Goal: Task Accomplishment & Management: Use online tool/utility

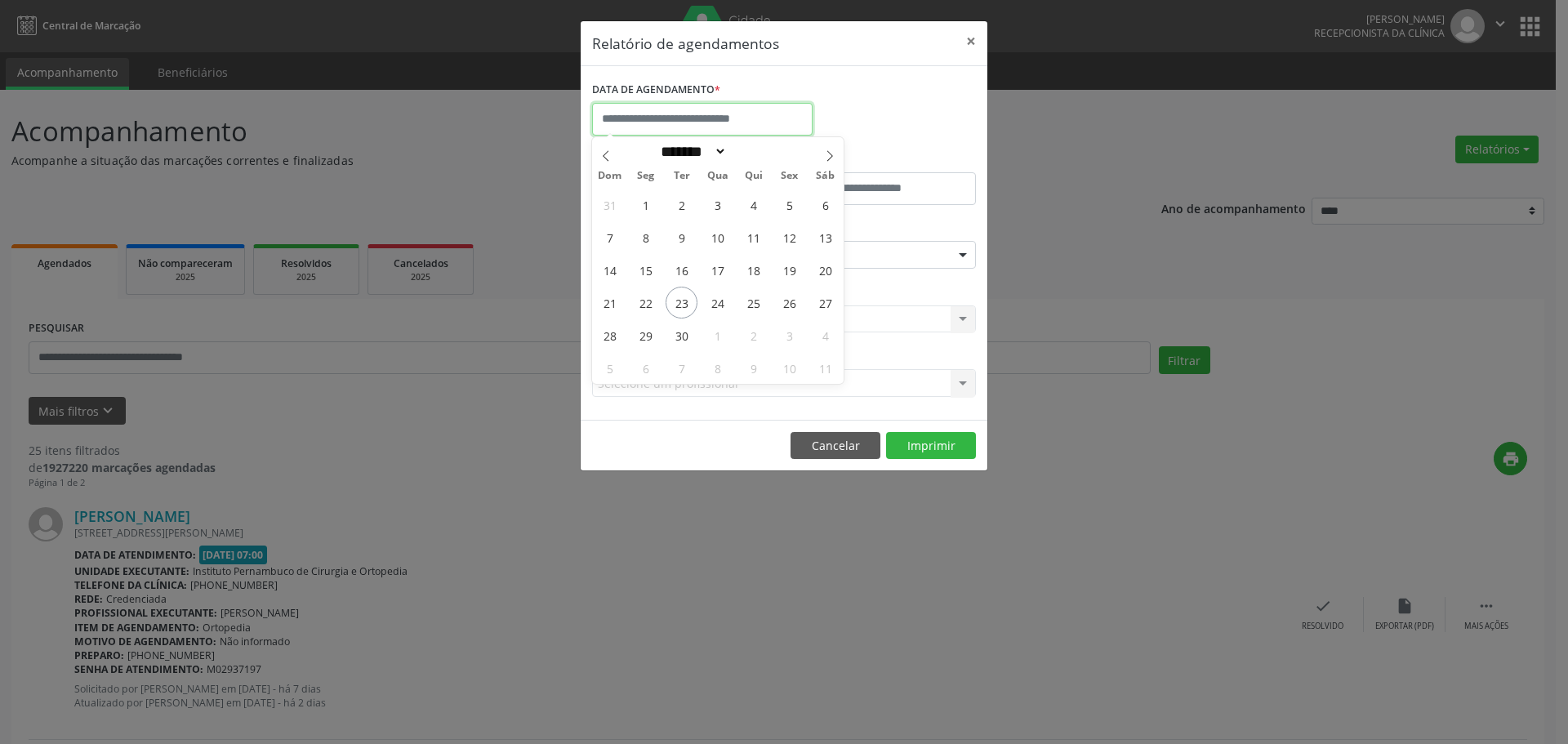
click at [789, 124] on input "text" at bounding box center [702, 119] width 220 height 33
click at [716, 300] on span "24" at bounding box center [717, 302] width 32 height 32
type input "**********"
click at [716, 300] on span "24" at bounding box center [717, 302] width 32 height 32
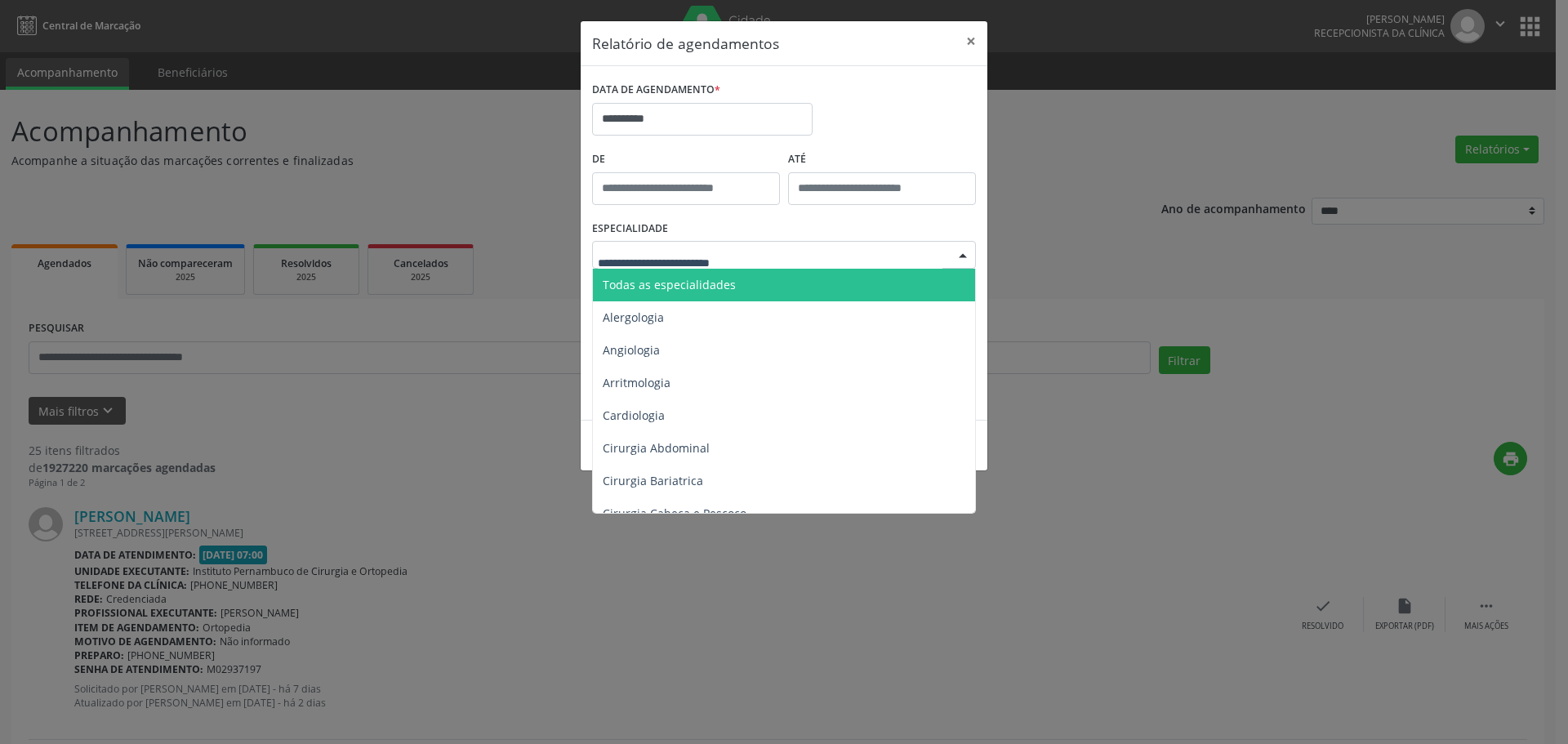
click at [751, 283] on span "Todas as especialidades" at bounding box center [785, 284] width 385 height 33
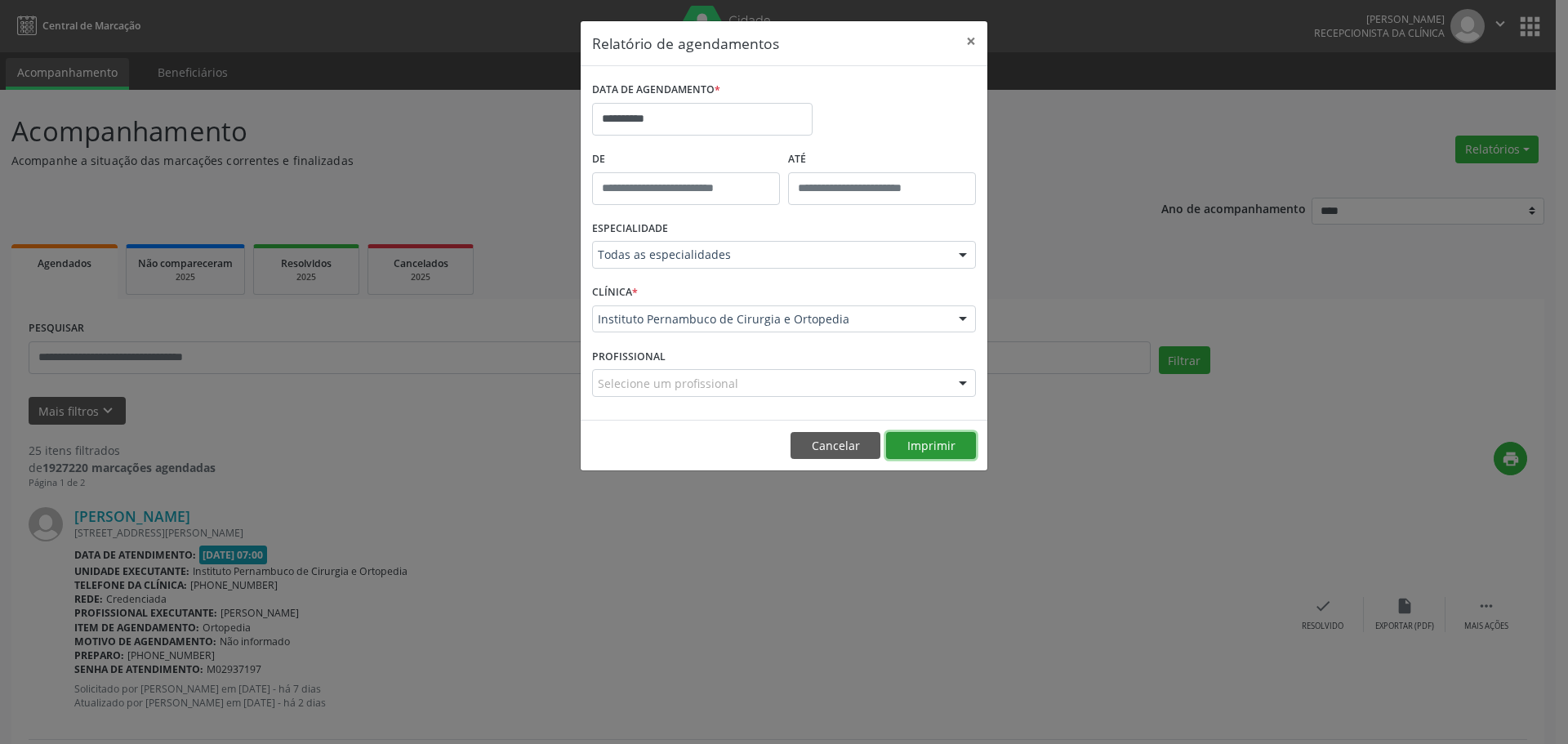
click at [934, 446] on button "Imprimir" at bounding box center [931, 445] width 90 height 28
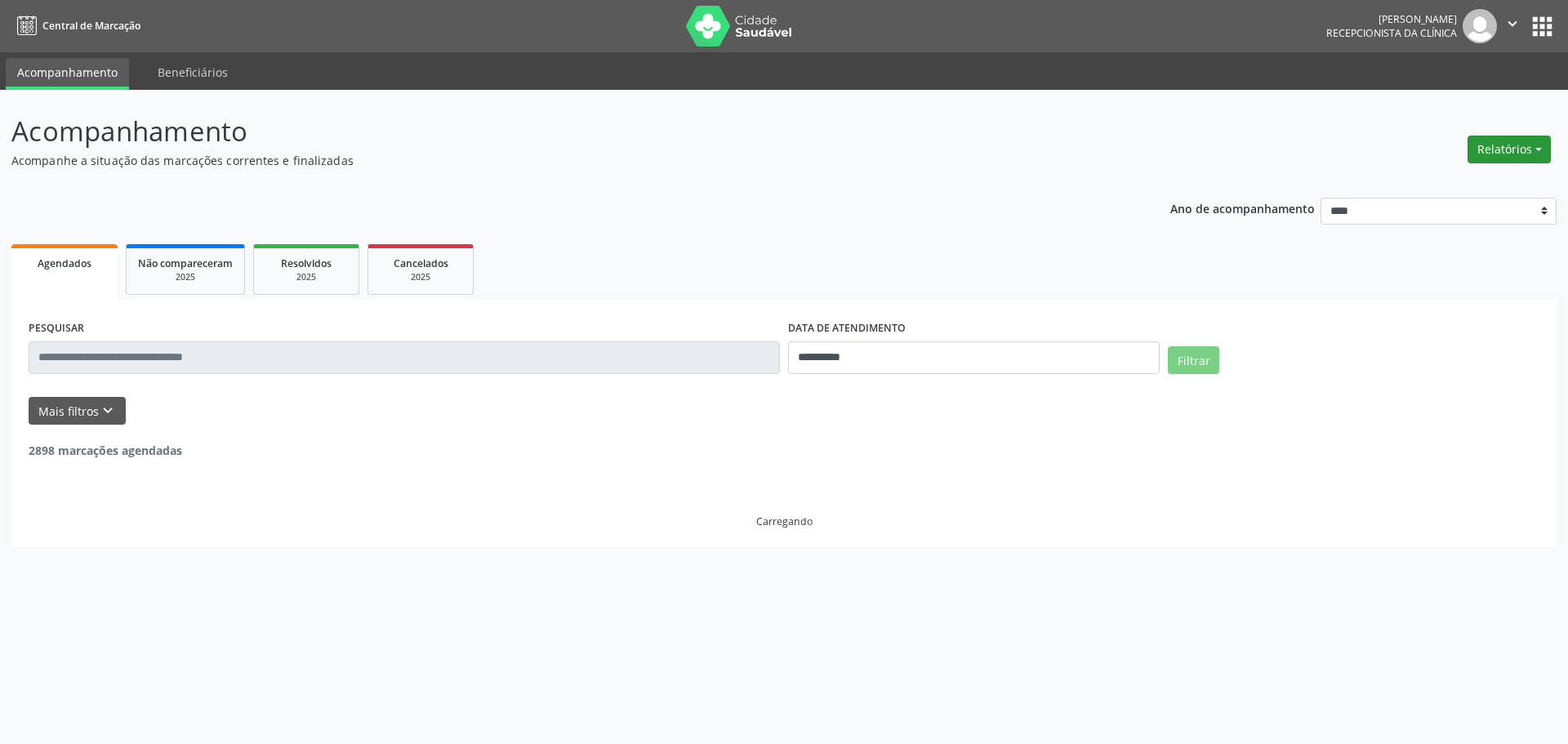
drag, startPoint x: 0, startPoint y: 0, endPoint x: 1495, endPoint y: 156, distance: 1503.1
click at [1492, 146] on button "Relatórios" at bounding box center [1509, 148] width 84 height 28
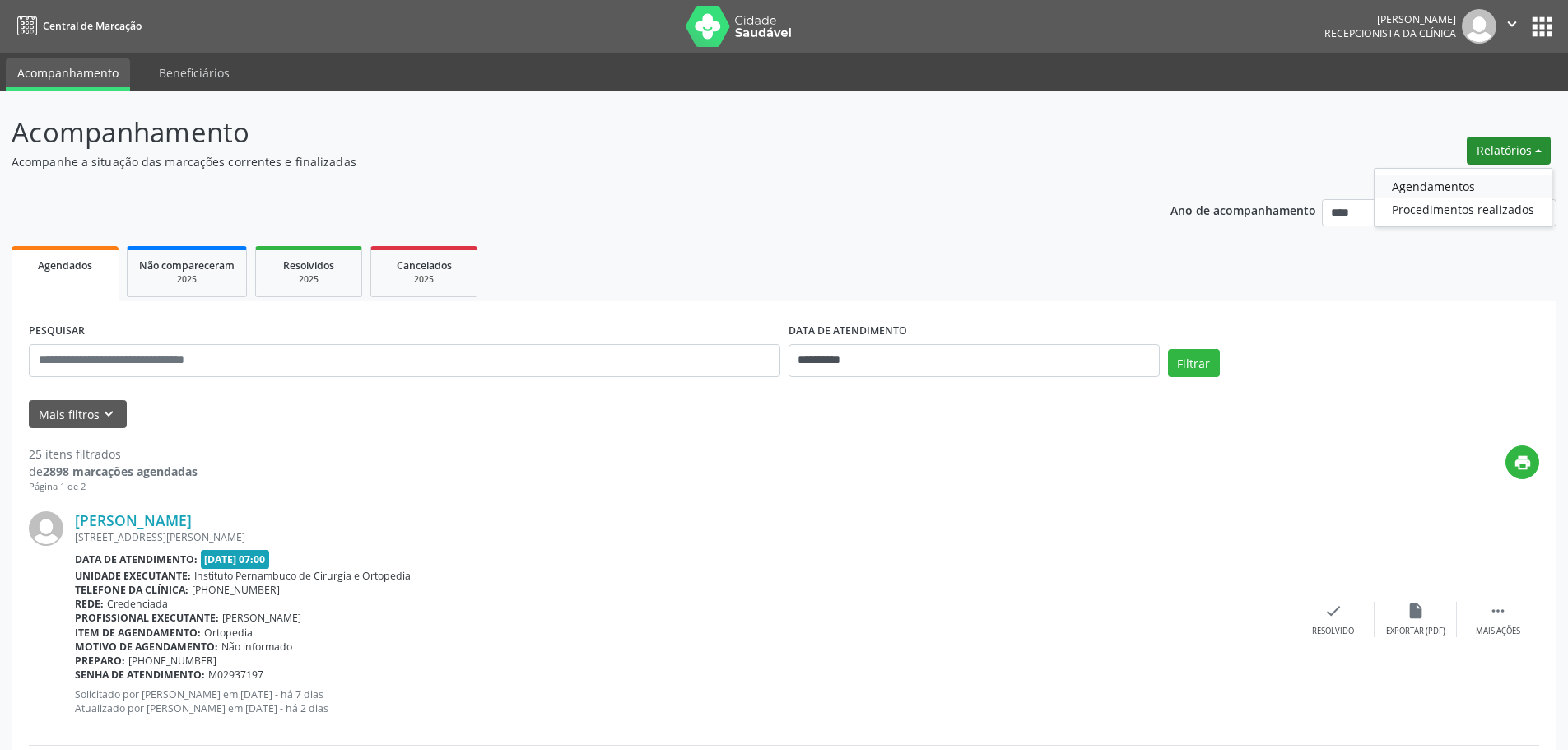
click at [1496, 182] on link "Agendamentos" at bounding box center [1462, 186] width 177 height 23
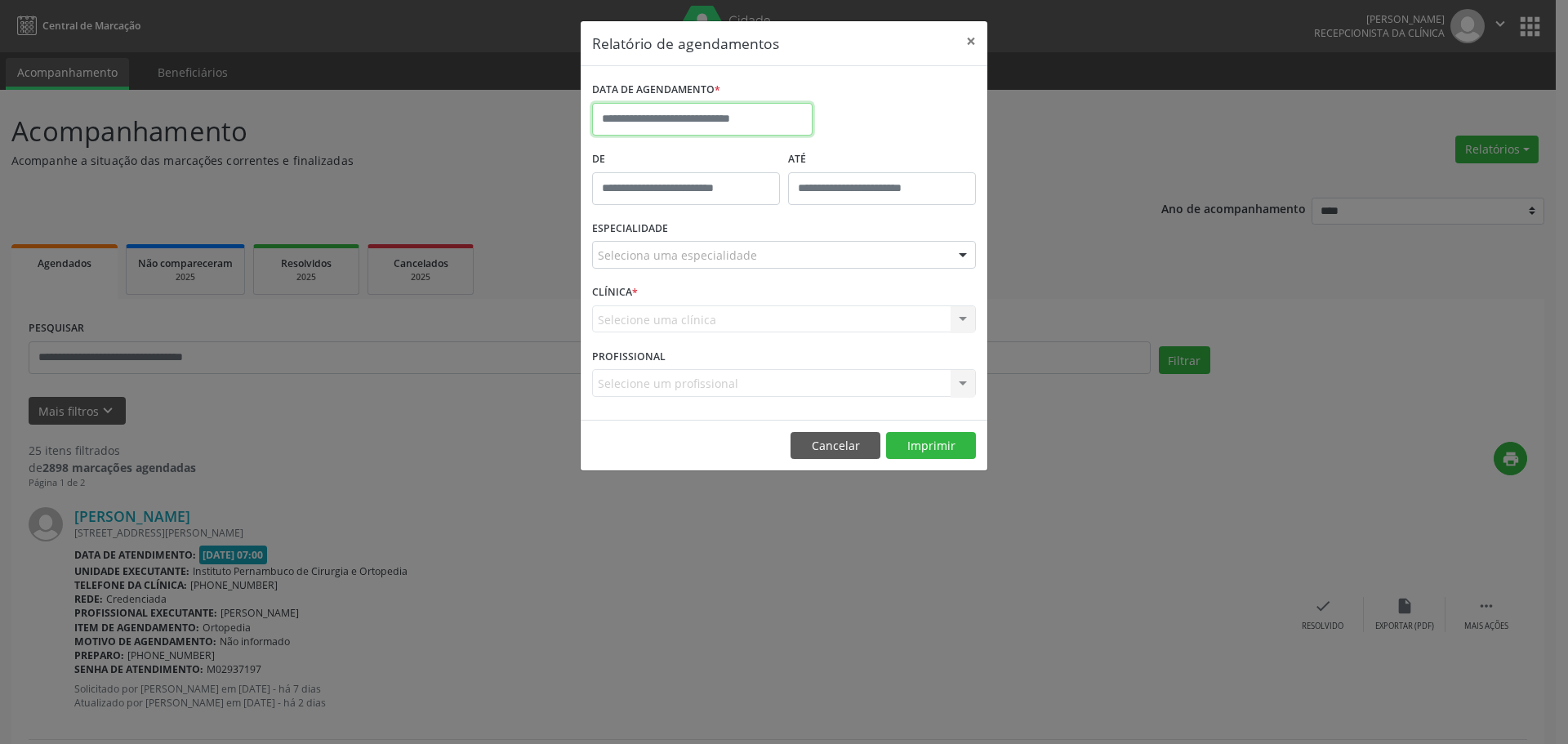
click at [764, 114] on input "text" at bounding box center [702, 119] width 220 height 33
click at [702, 309] on div "31 1 2 3 4 5 6 7 8 9 10 11 12 13 14 15 16 17 18 19 20 21 22 23 24 25 26 27 28 2…" at bounding box center [717, 285] width 252 height 196
click at [716, 309] on span "24" at bounding box center [717, 302] width 32 height 32
type input "**********"
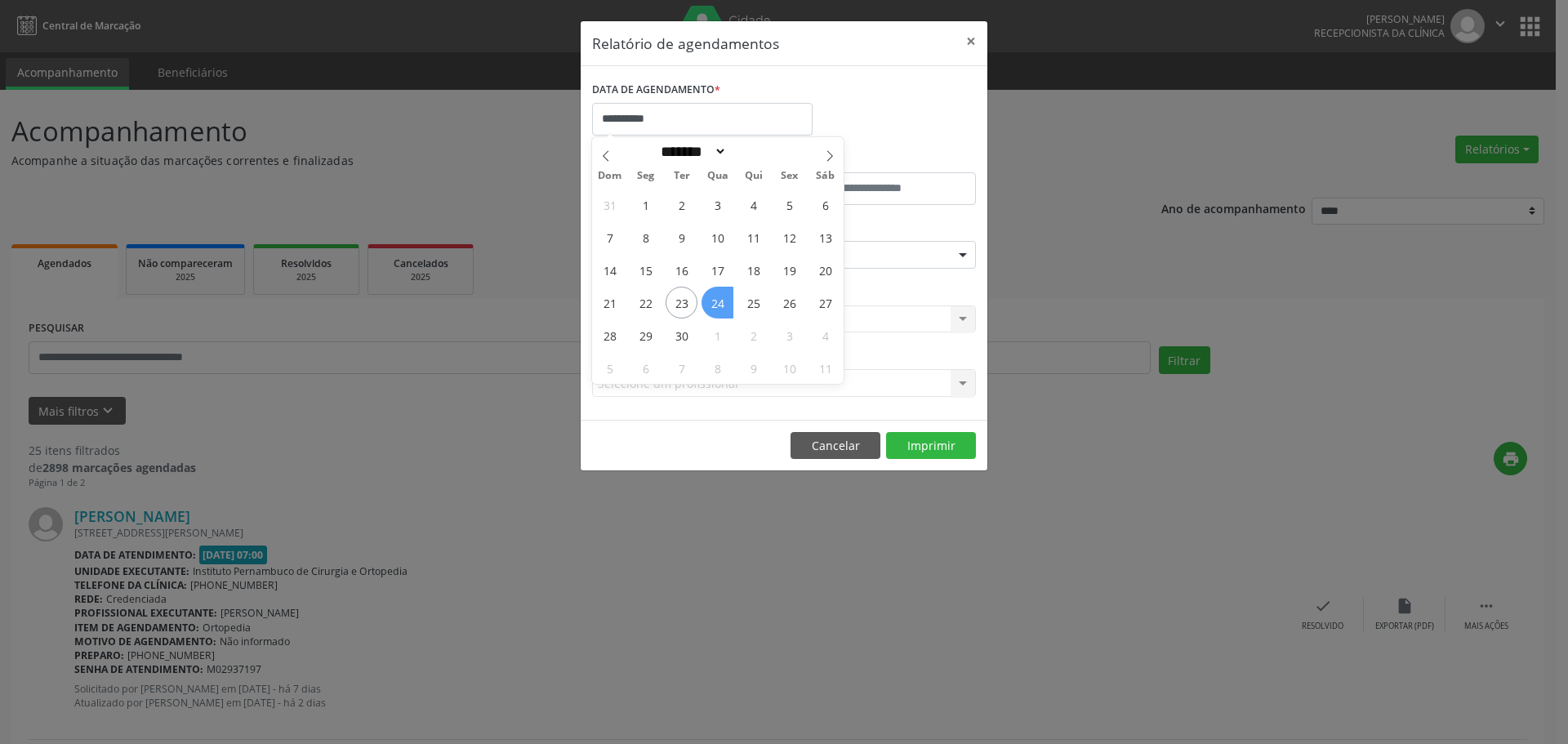
click at [716, 309] on span "24" at bounding box center [717, 302] width 32 height 32
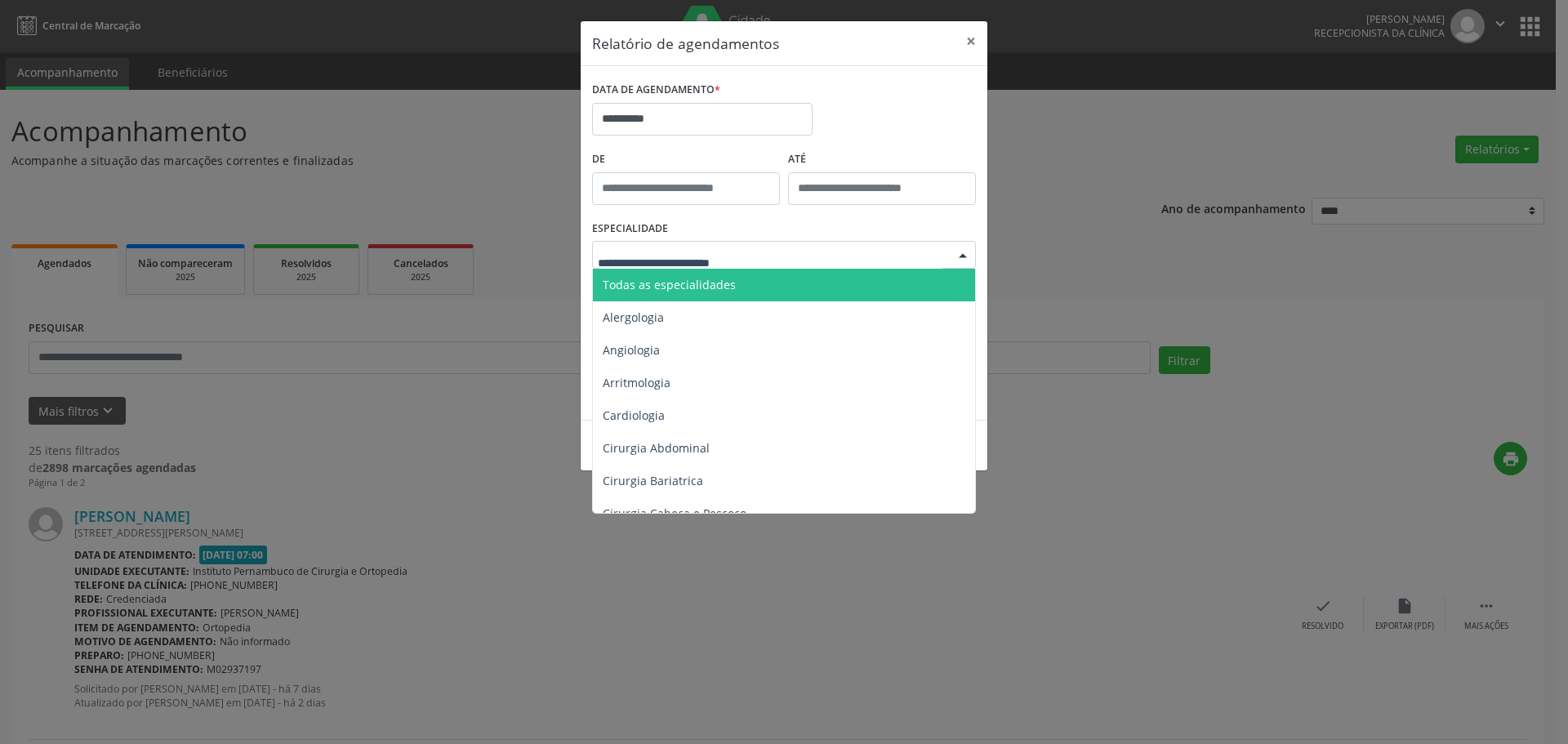
click at [743, 284] on span "Todas as especialidades" at bounding box center [785, 284] width 385 height 33
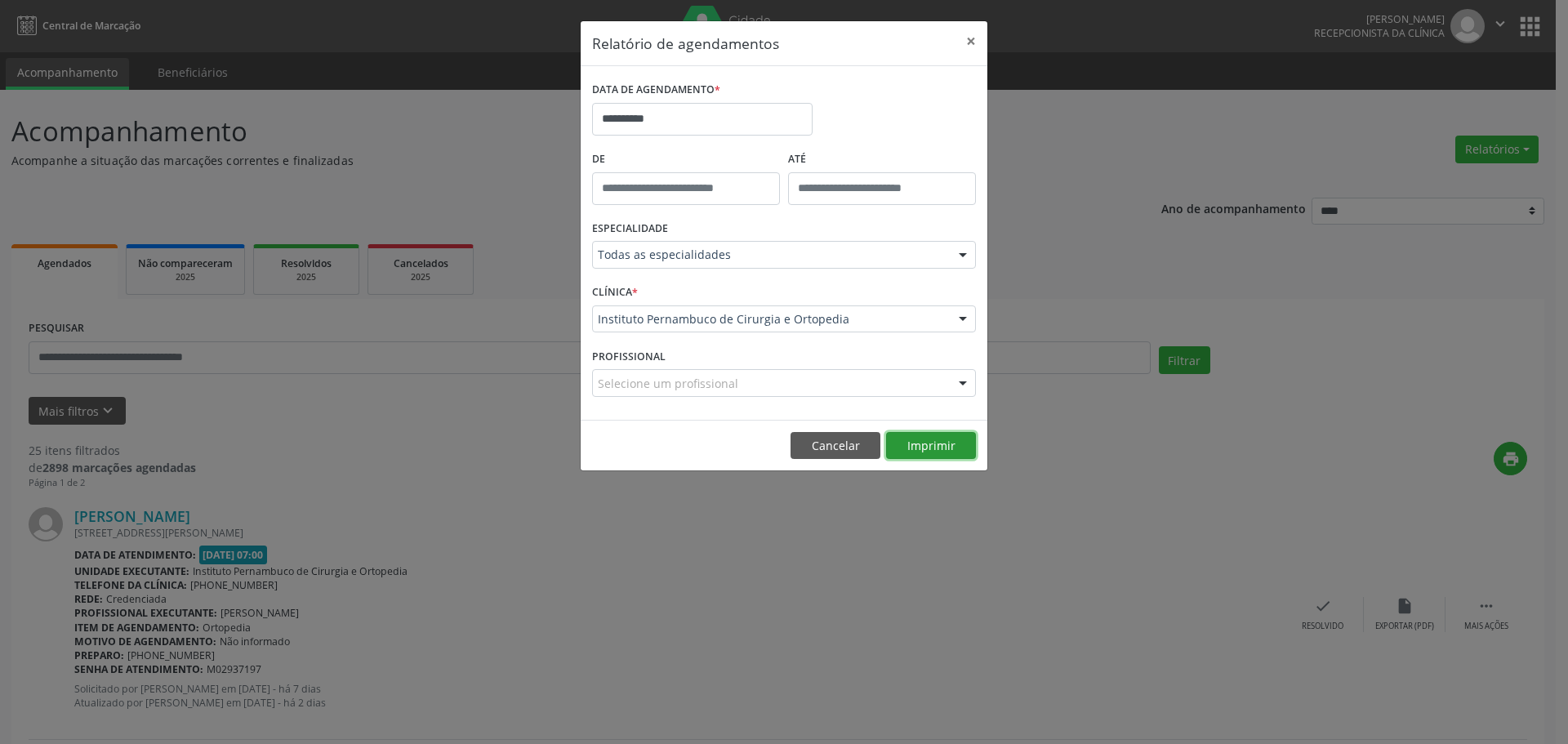
click at [940, 444] on button "Imprimir" at bounding box center [931, 445] width 90 height 28
